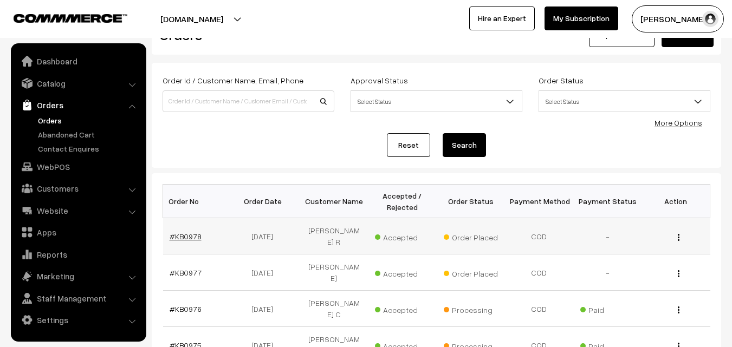
click at [188, 232] on link "#KB0978" at bounding box center [186, 236] width 32 height 9
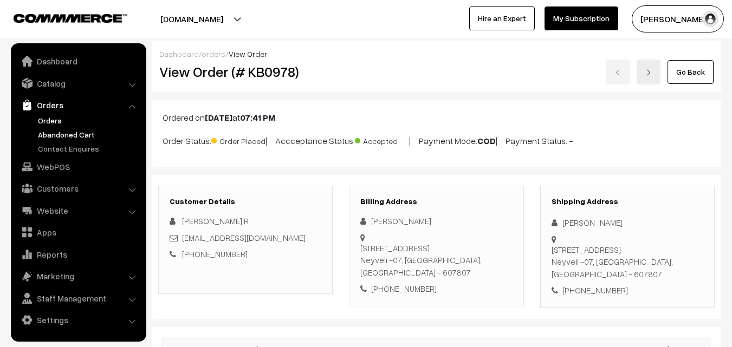
click at [51, 136] on link "Abandoned Cart" at bounding box center [88, 134] width 107 height 11
